Goal: Task Accomplishment & Management: Complete application form

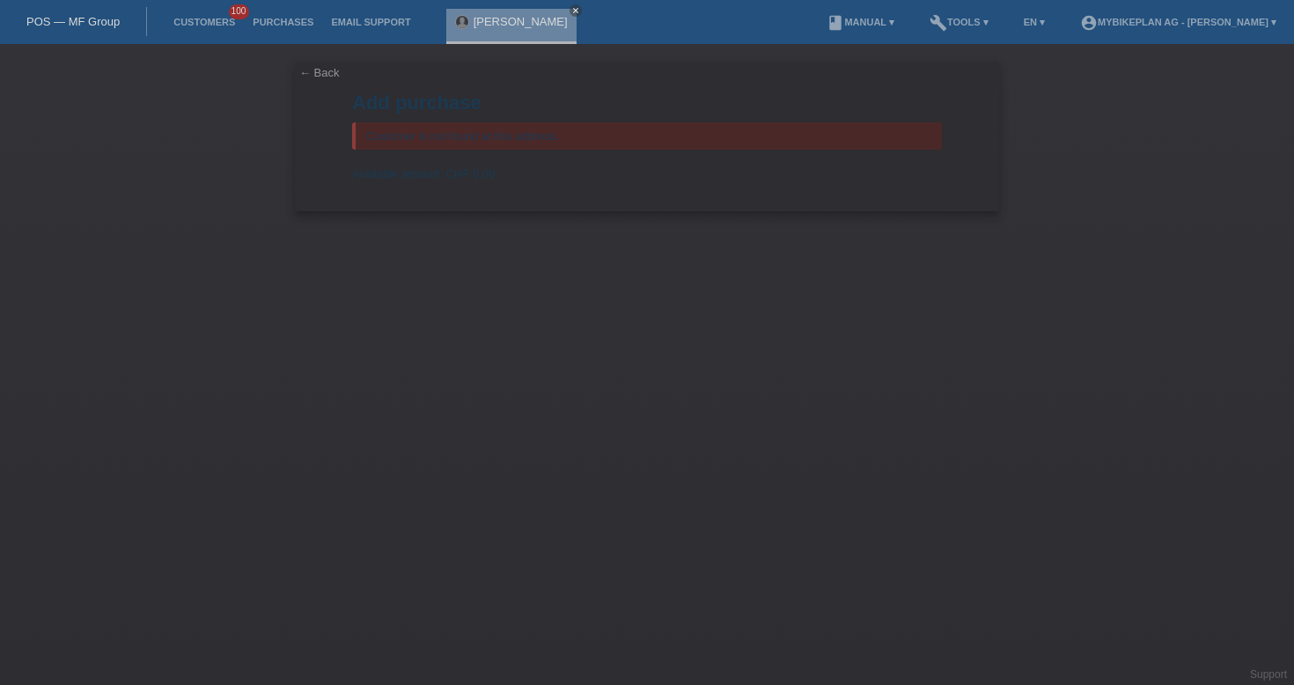
click at [63, 18] on link "POS — MF Group" at bounding box center [72, 21] width 93 height 13
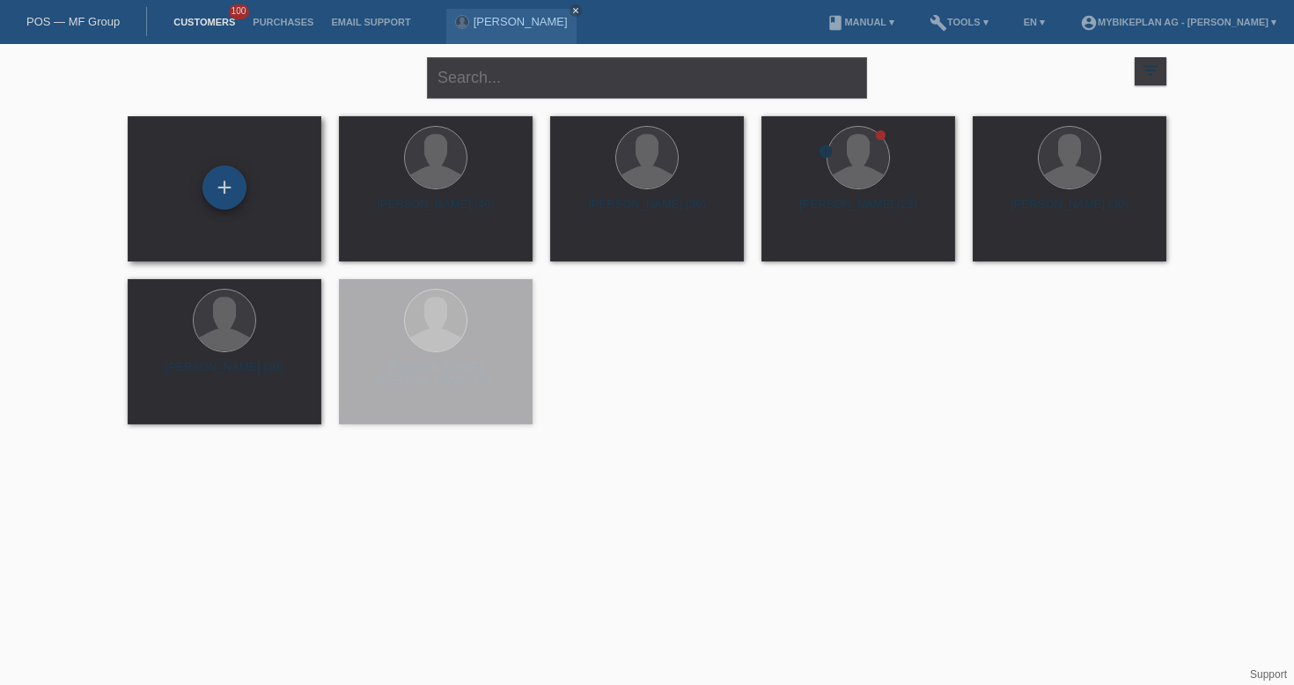
click at [228, 180] on div "+" at bounding box center [224, 187] width 44 height 44
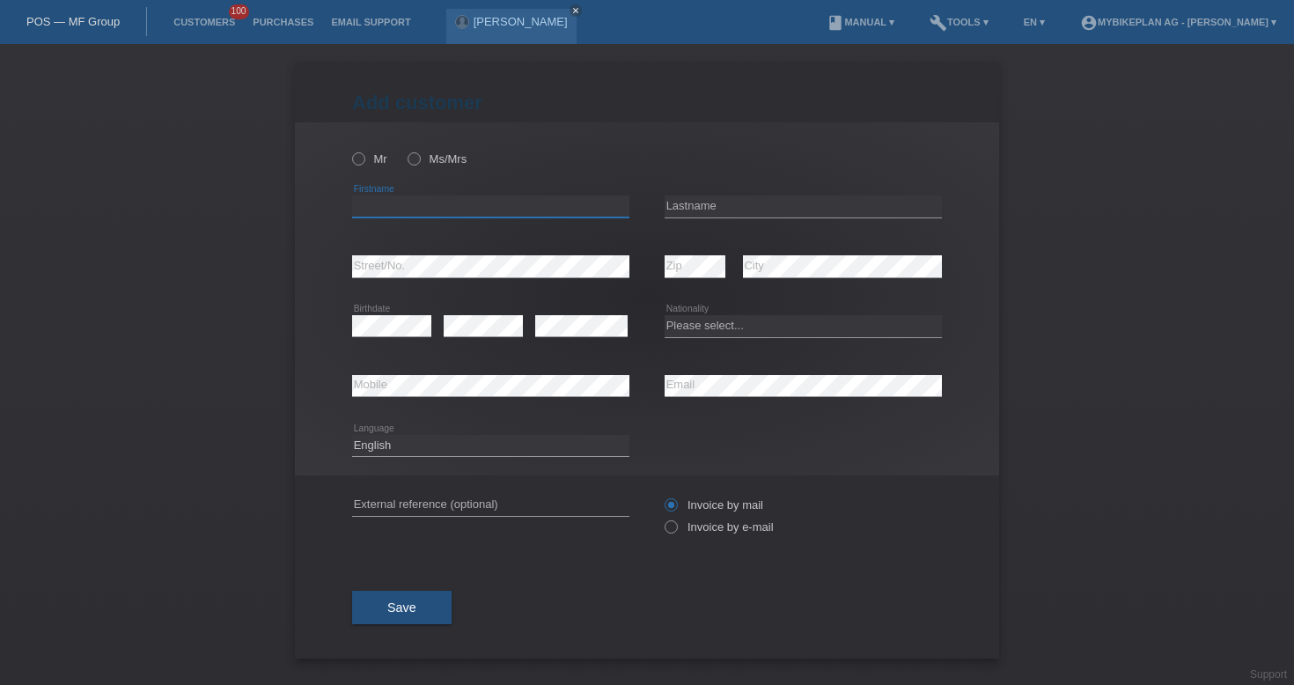
click at [479, 203] on input "text" at bounding box center [490, 206] width 277 height 22
type input "Melanie"
click at [728, 202] on input "text" at bounding box center [803, 206] width 277 height 22
type input "Lauper"
click at [710, 368] on div "error Email" at bounding box center [803, 387] width 277 height 60
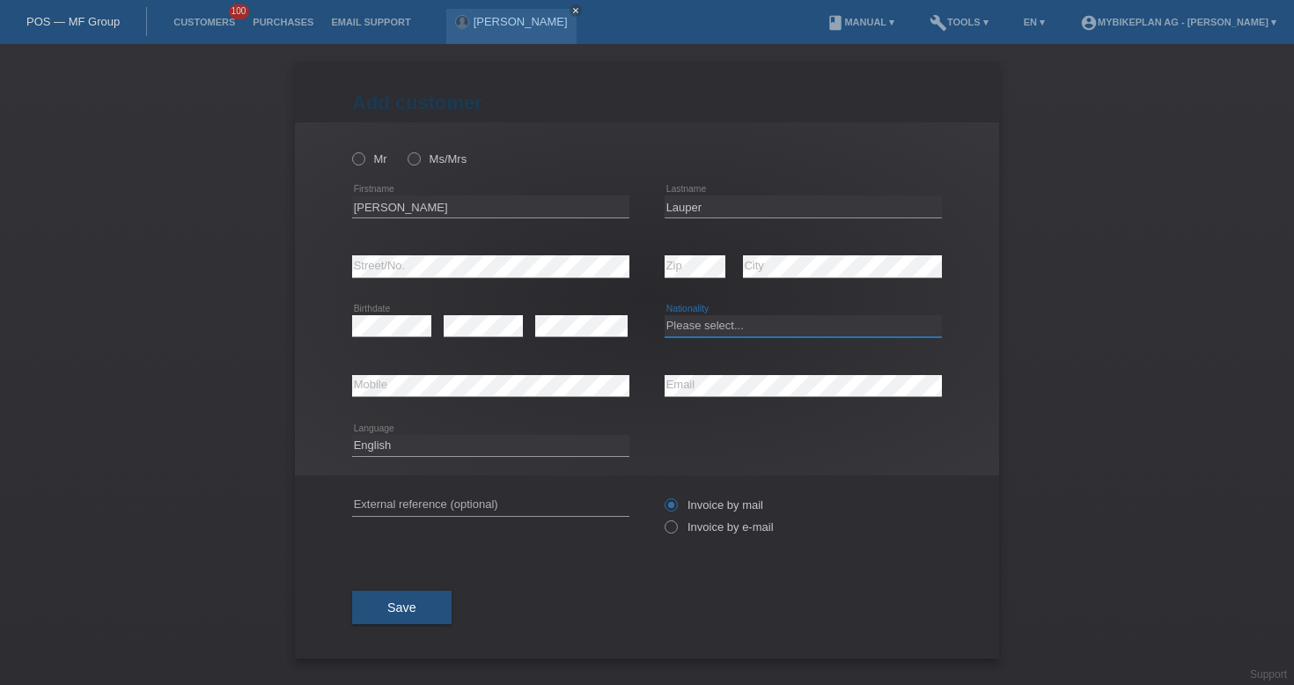
click at [739, 328] on select "Please select... Switzerland Austria Germany Liechtenstein ------------ Afghani…" at bounding box center [803, 325] width 277 height 21
select select "CH"
click at [478, 444] on select "Deutsch Français Italiano English" at bounding box center [490, 445] width 277 height 21
select select "fr"
click at [349, 150] on icon at bounding box center [349, 150] width 0 height 0
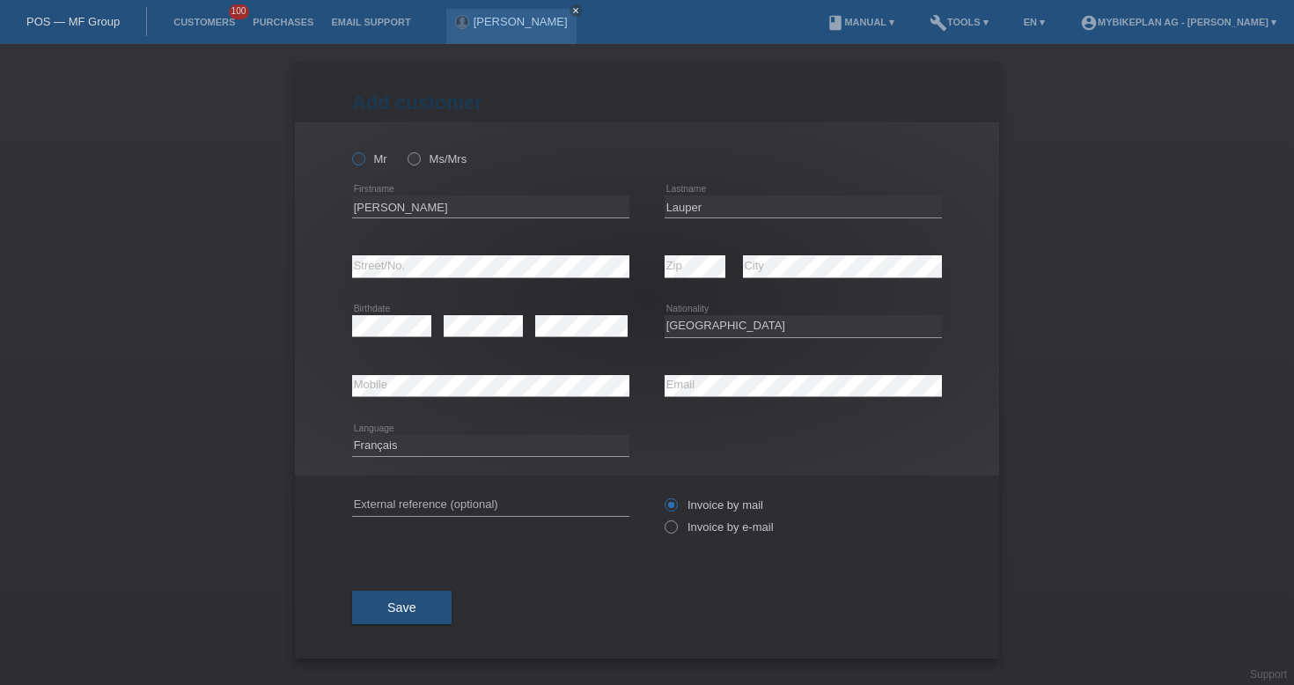
click at [364, 156] on input "Mr" at bounding box center [357, 157] width 11 height 11
radio input "true"
click at [673, 542] on input "Invoice by e-mail" at bounding box center [670, 531] width 11 height 22
radio input "true"
click at [426, 614] on button "Save" at bounding box center [401, 607] width 99 height 33
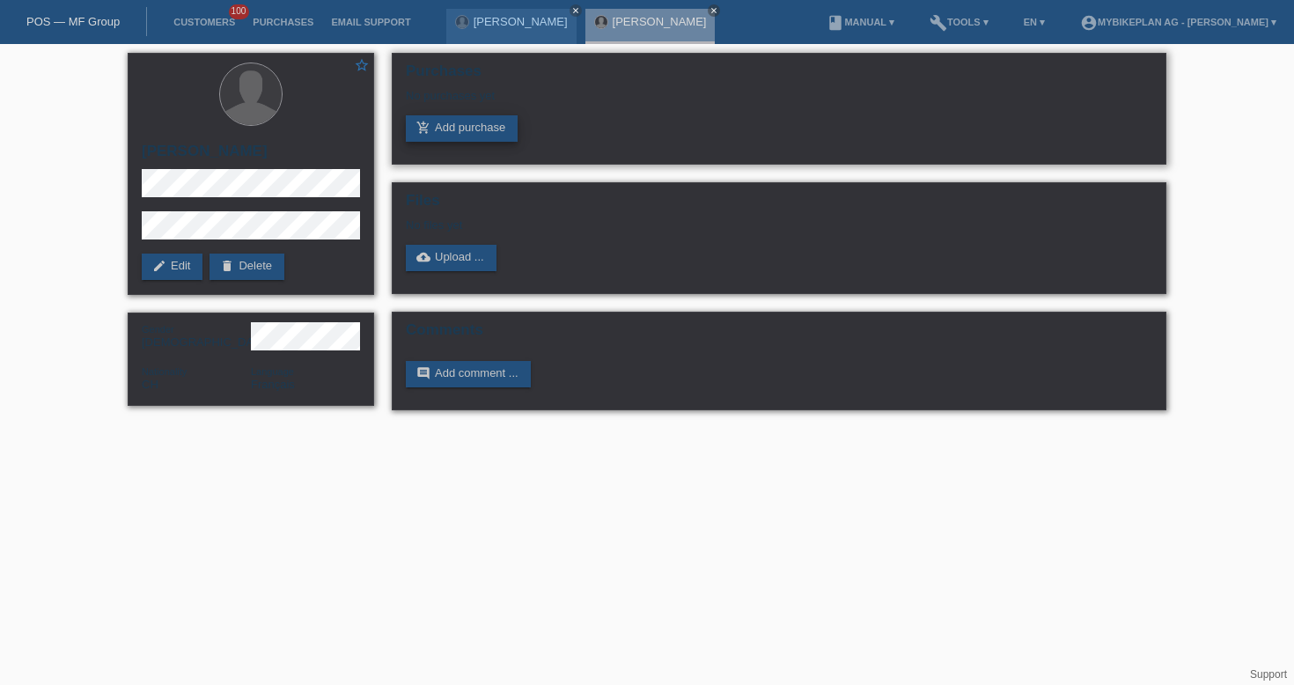
click at [445, 141] on link "add_shopping_cart Add purchase" at bounding box center [462, 128] width 112 height 26
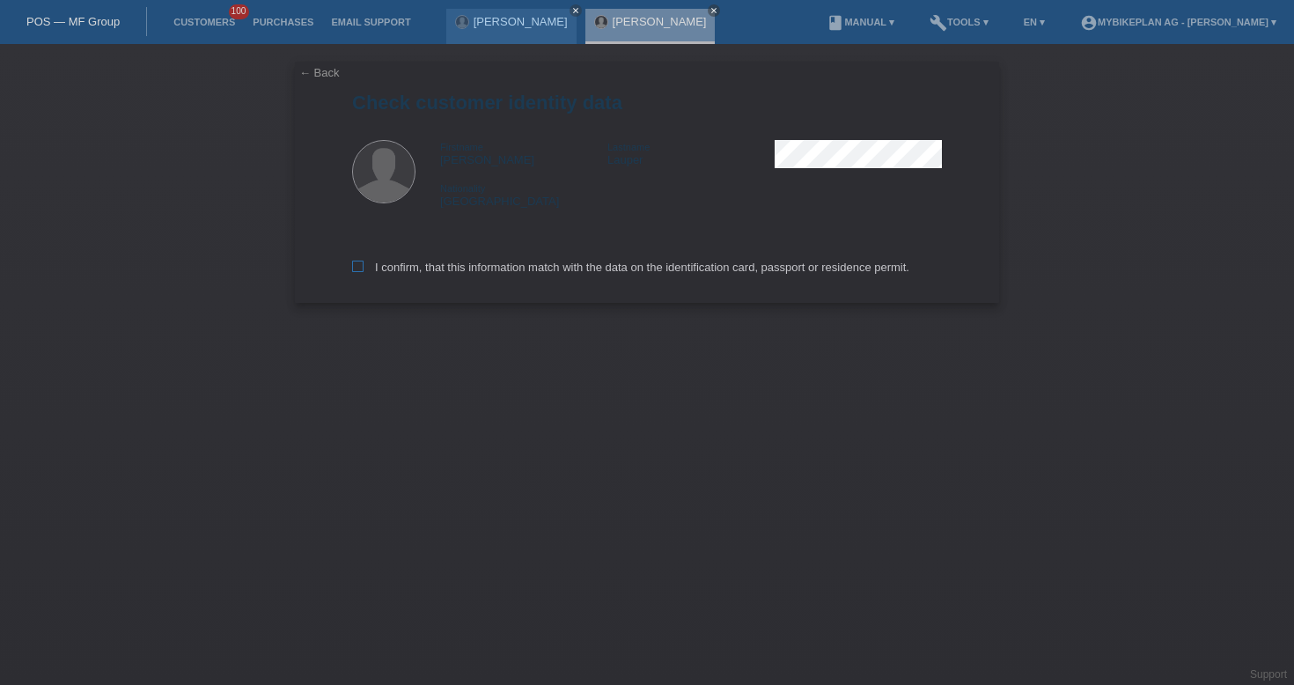
click at [455, 274] on label "I confirm, that this information match with the data on the identification card…" at bounding box center [630, 267] width 557 height 13
click at [364, 272] on input "I confirm, that this information match with the data on the identification card…" at bounding box center [357, 266] width 11 height 11
checkbox input "true"
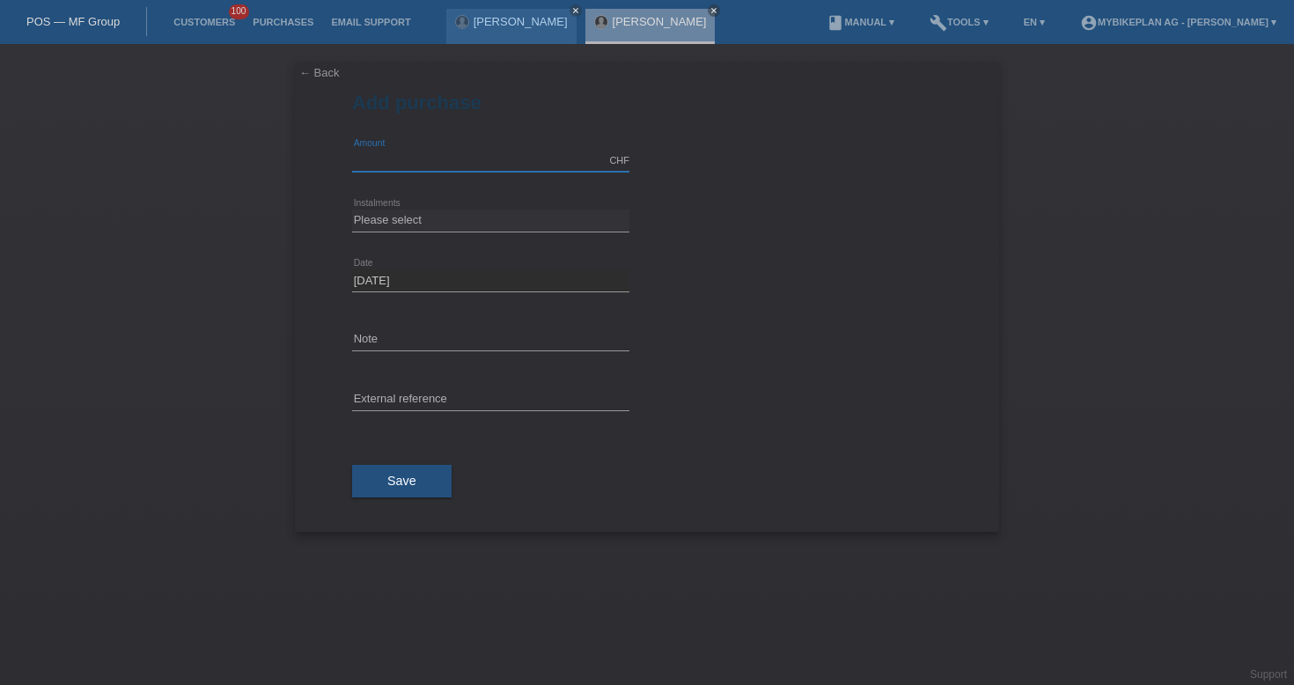
click at [456, 157] on input "text" at bounding box center [490, 161] width 277 height 22
type input "10000.00"
click at [465, 219] on select "Please select 6 instalments 12 instalments 18 instalments 24 instalments 36 ins…" at bounding box center [490, 220] width 277 height 21
select select "488"
click at [387, 478] on span "Save" at bounding box center [401, 481] width 29 height 14
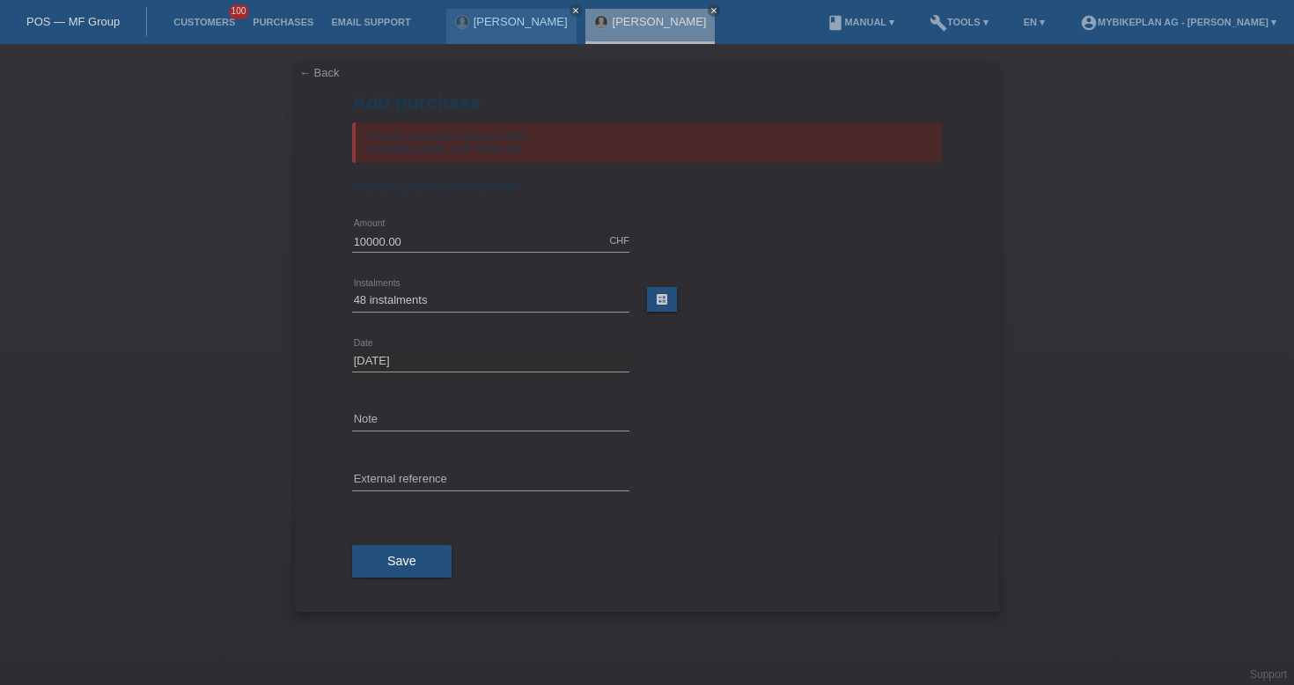
click at [92, 21] on link "POS — MF Group" at bounding box center [72, 21] width 93 height 13
